Goal: Transaction & Acquisition: Purchase product/service

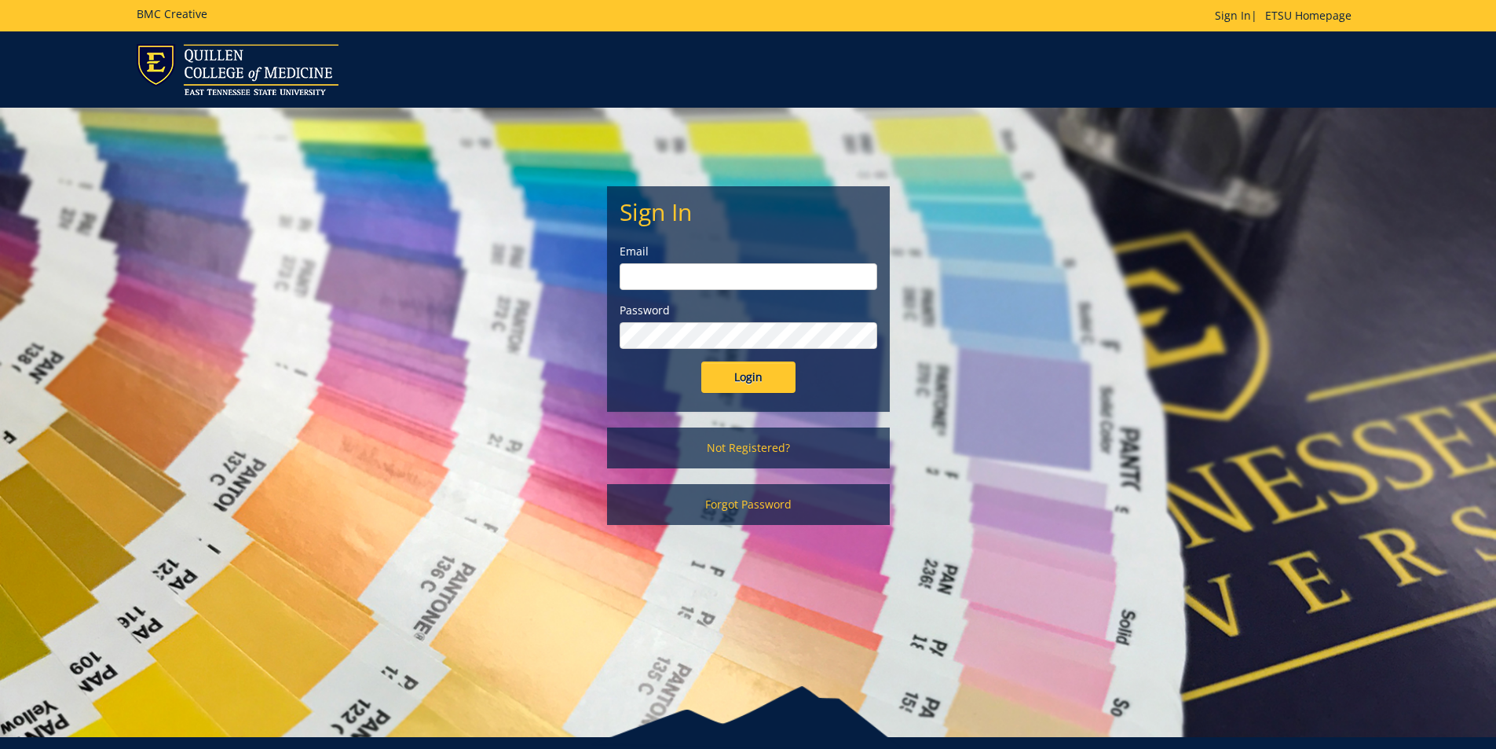
click at [735, 262] on div "Email" at bounding box center [749, 267] width 258 height 46
click at [734, 269] on input "email" at bounding box center [749, 276] width 258 height 27
type input "polichnowski@etsu.edu"
click at [701, 361] on input "Login" at bounding box center [748, 376] width 94 height 31
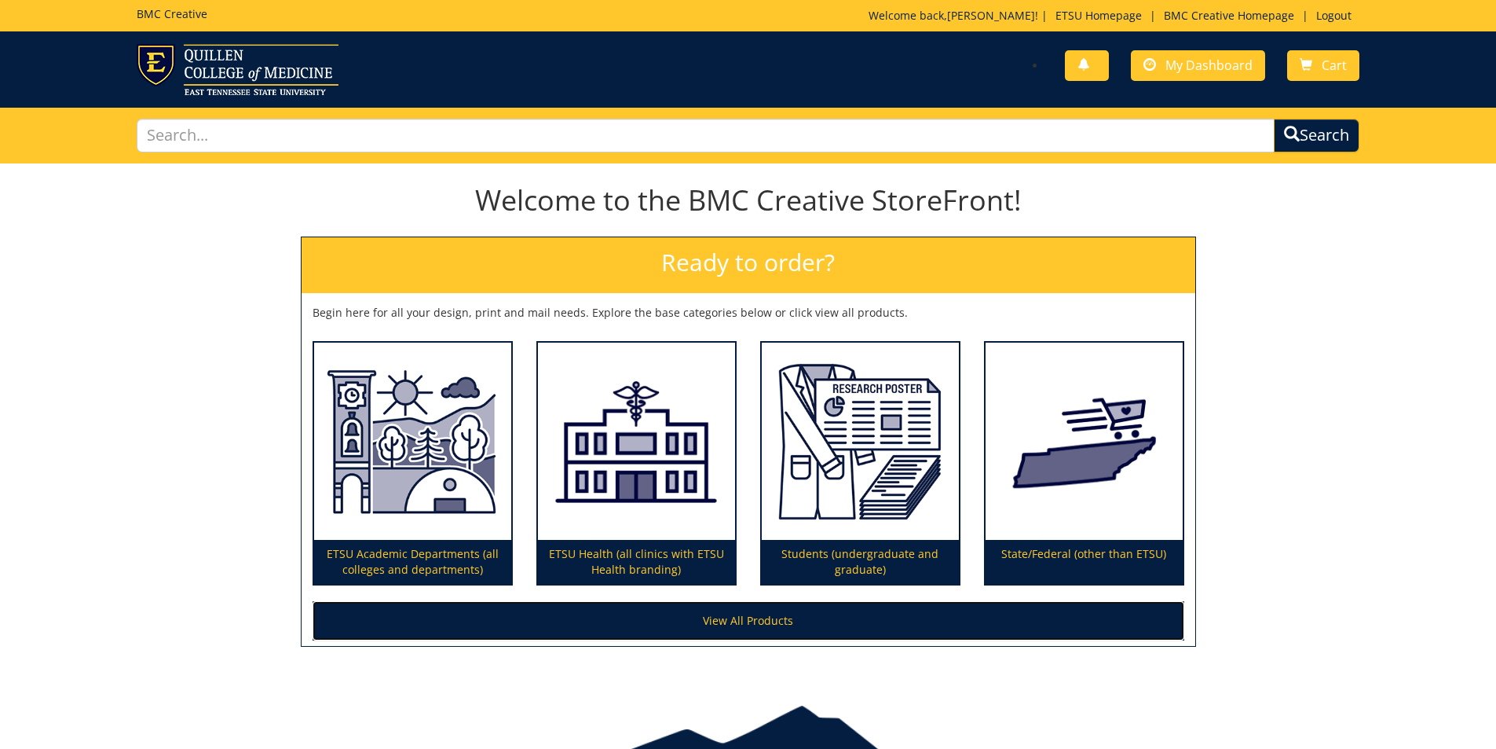
click at [740, 618] on link "View All Products" at bounding box center [749, 620] width 872 height 39
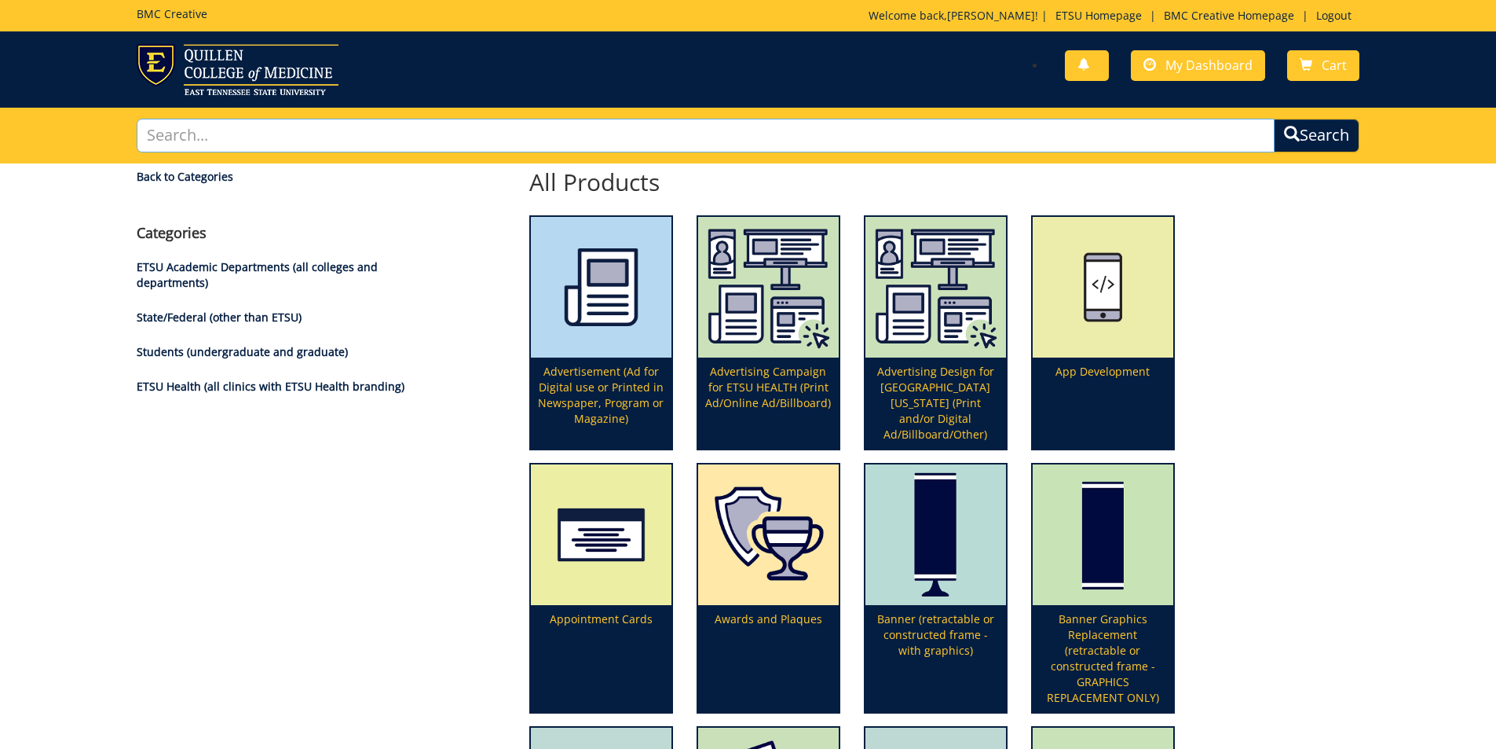
click at [622, 145] on input "text" at bounding box center [706, 136] width 1139 height 34
type input "quillen logo"
click at [1274, 119] on button "Search" at bounding box center [1317, 136] width 86 height 34
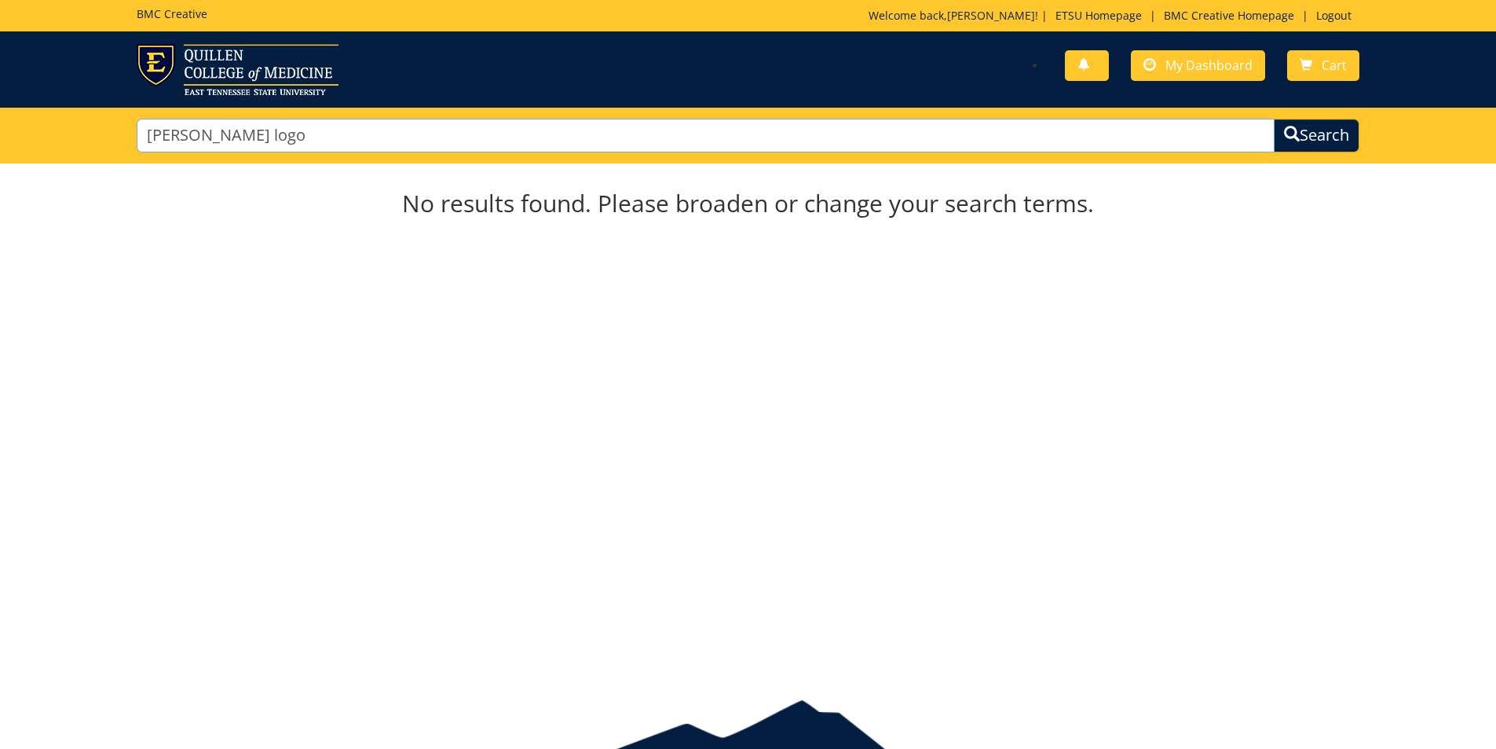
drag, startPoint x: 293, startPoint y: 133, endPoint x: 185, endPoint y: 142, distance: 108.0
click at [185, 142] on input "[PERSON_NAME] logo" at bounding box center [706, 136] width 1139 height 34
type input "q"
type input "logo"
click at [1274, 119] on button "Search" at bounding box center [1317, 136] width 86 height 34
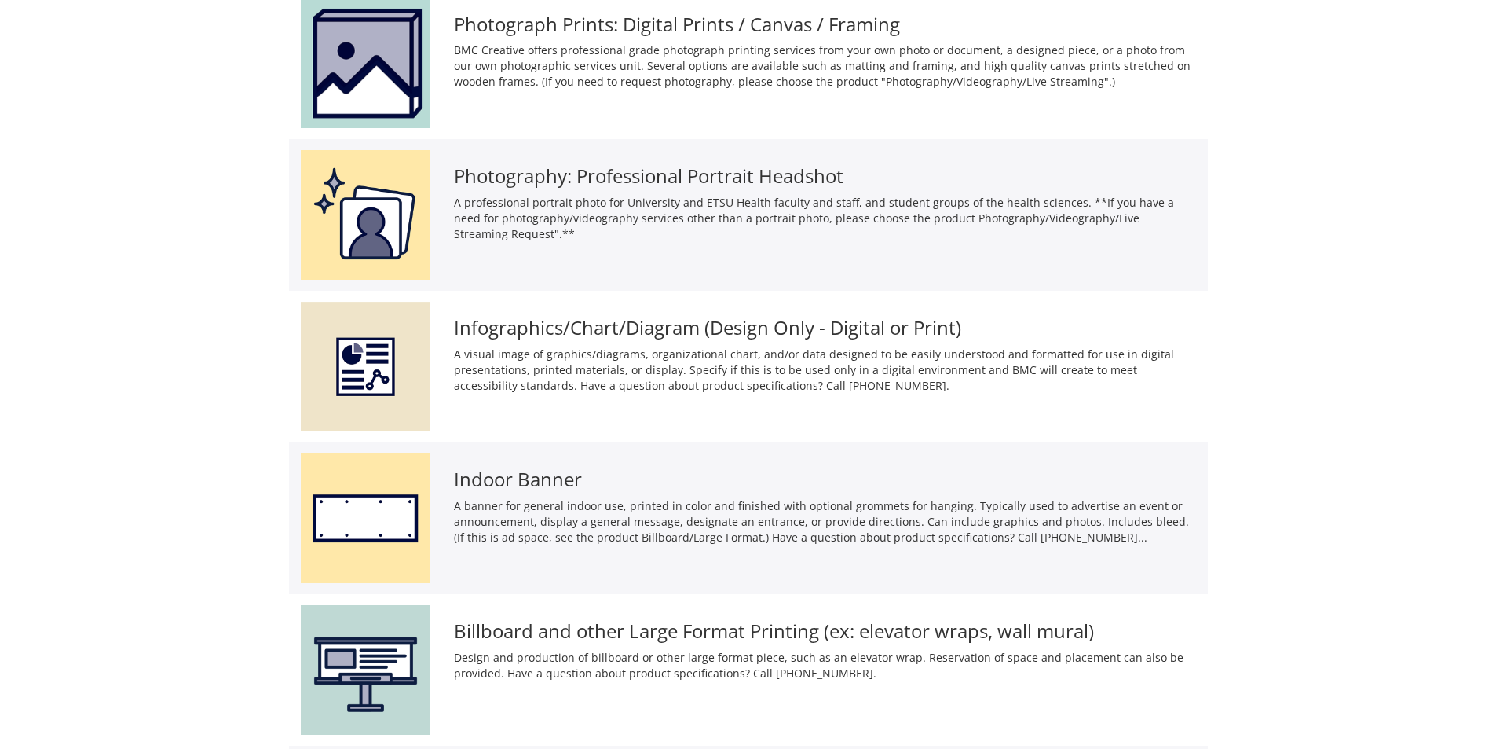
scroll to position [943, 0]
